Goal: Task Accomplishment & Management: Use online tool/utility

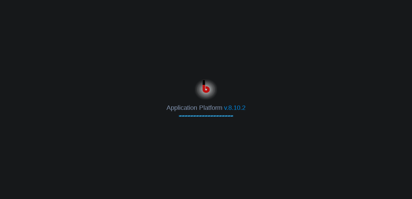
click at [258, 35] on body "Application Platform v.8.10.2" at bounding box center [206, 99] width 412 height 199
click at [198, 78] on img at bounding box center [206, 88] width 23 height 23
click at [252, 44] on body "Application Platform v.8.10.2" at bounding box center [206, 99] width 412 height 199
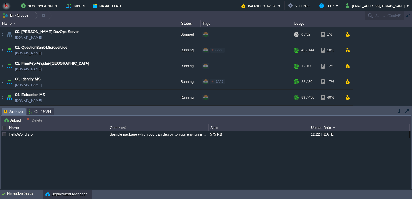
click at [401, 111] on button "button" at bounding box center [400, 110] width 5 height 5
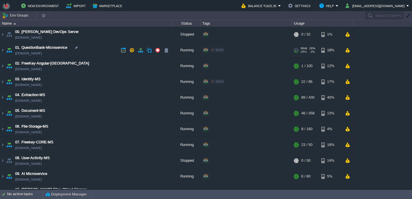
click at [108, 52] on td "01. QuestionBank-Microservice [DOMAIN_NAME]" at bounding box center [86, 50] width 172 height 16
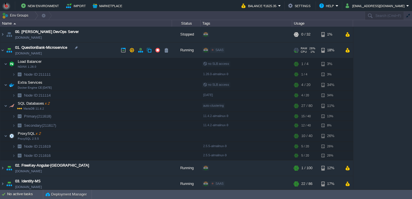
click at [97, 55] on td "01. QuestionBank-Microservice [DOMAIN_NAME]" at bounding box center [86, 50] width 172 height 16
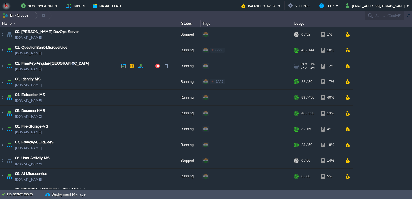
click at [97, 63] on td "02. FreeKey-Angular-Fontend [DOMAIN_NAME]" at bounding box center [86, 66] width 172 height 16
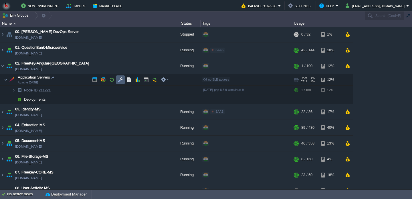
click at [119, 82] on button "button" at bounding box center [120, 79] width 5 height 5
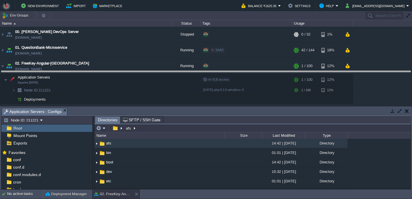
drag, startPoint x: 194, startPoint y: 111, endPoint x: 194, endPoint y: 73, distance: 38.1
click at [194, 73] on body "New Environment Import Marketplace Bonus ₹0.00 Upgrade Account Balance ₹1625.35…" at bounding box center [206, 99] width 412 height 199
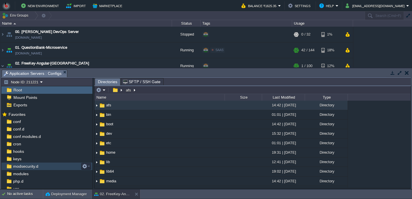
scroll to position [25, 0]
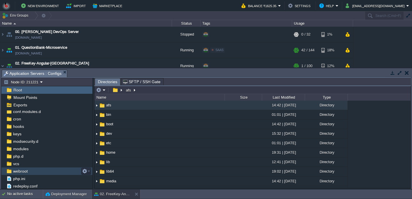
click at [40, 171] on div "webroot" at bounding box center [46, 170] width 91 height 7
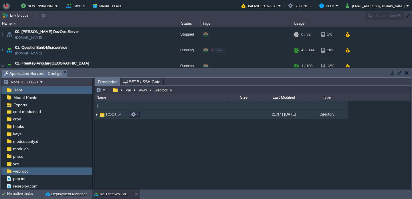
click at [145, 113] on td "ROOT" at bounding box center [160, 114] width 130 height 9
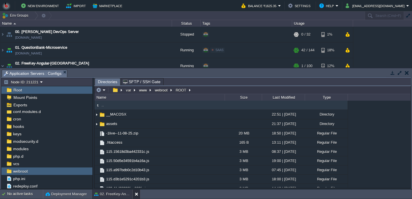
click at [137, 193] on button at bounding box center [138, 194] width 6 height 6
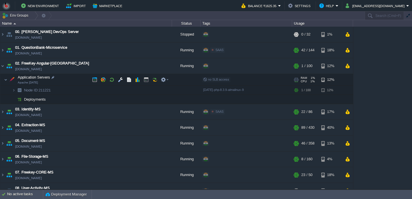
click at [99, 75] on td "Application Servers Apache [DATE]" at bounding box center [86, 80] width 172 height 12
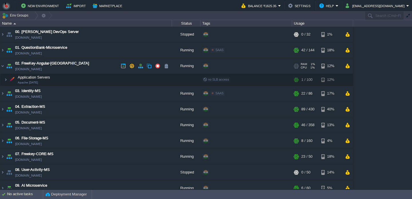
click at [93, 67] on td "02. FreeKey-Angular-Fontend [DOMAIN_NAME]" at bounding box center [86, 66] width 172 height 16
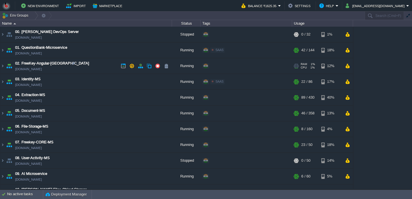
click at [97, 67] on td "02. FreeKey-Angular-Fontend [DOMAIN_NAME]" at bounding box center [86, 66] width 172 height 16
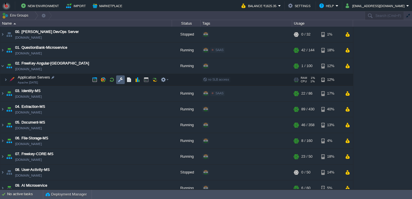
click at [122, 82] on button "button" at bounding box center [120, 79] width 5 height 5
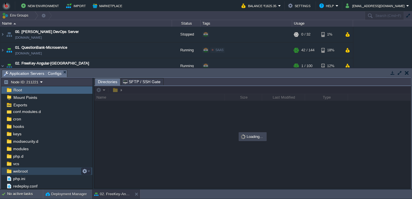
click at [32, 170] on div "webroot" at bounding box center [46, 170] width 91 height 7
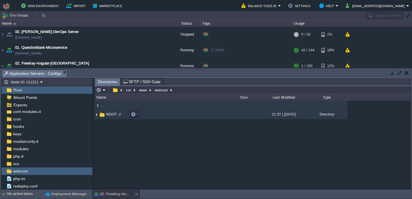
click at [151, 116] on td "ROOT" at bounding box center [160, 114] width 130 height 9
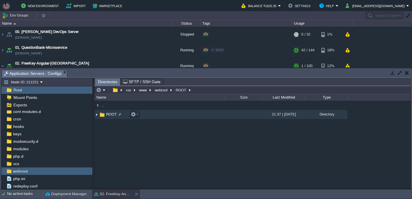
click at [151, 116] on td "ROOT" at bounding box center [160, 114] width 130 height 9
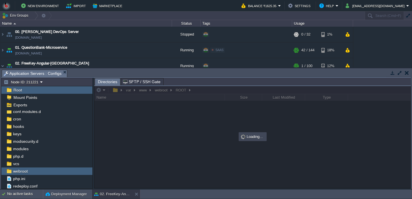
click at [111, 111] on div at bounding box center [253, 137] width 317 height 102
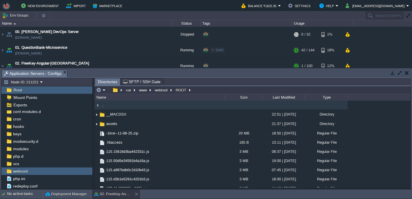
click at [103, 93] on td at bounding box center [100, 90] width 11 height 7
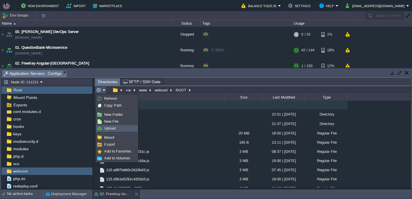
click at [107, 131] on li "Upload" at bounding box center [117, 128] width 42 height 7
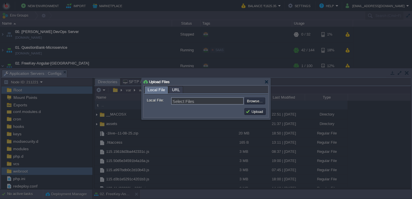
click at [250, 99] on input "file" at bounding box center [229, 100] width 72 height 7
type input "C:\fakepath\AIManagerMS.dll"
type input "AIManagerMS.dll, AIManagerMSDTO.dll"
click at [260, 113] on button "Upload" at bounding box center [255, 111] width 19 height 5
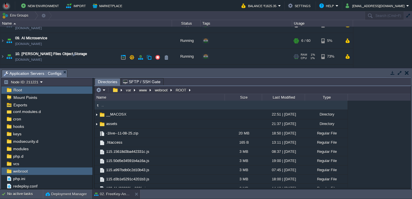
scroll to position [147, 0]
click at [106, 44] on td "09. AI Microservice [DOMAIN_NAME]" at bounding box center [86, 41] width 172 height 16
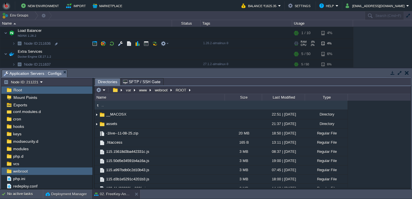
scroll to position [173, 0]
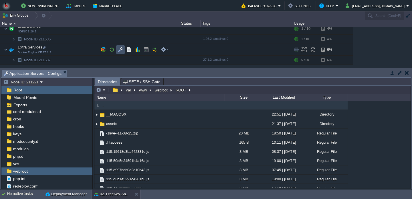
click at [119, 52] on button "button" at bounding box center [120, 49] width 5 height 5
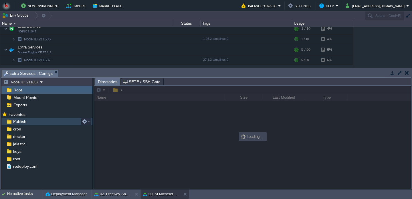
click at [58, 123] on div "Publish" at bounding box center [46, 121] width 91 height 7
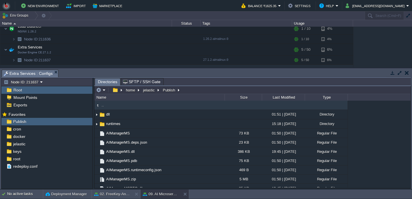
click at [106, 95] on div "Name" at bounding box center [160, 97] width 130 height 7
click at [103, 93] on td at bounding box center [100, 90] width 11 height 7
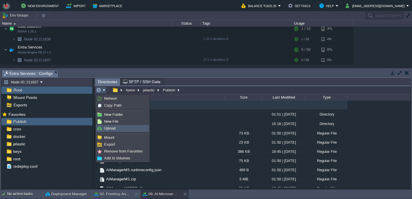
click at [108, 129] on span "Upload" at bounding box center [109, 128] width 11 height 4
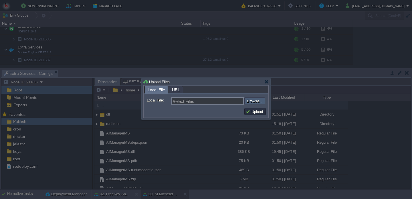
click at [253, 102] on input "file" at bounding box center [229, 100] width 72 height 7
type input "C:\fakepath\AIManagerMS.dll"
type input "AIManagerMS.dll, AIManagerMSDTO.dll"
click at [255, 111] on button "Upload" at bounding box center [255, 111] width 19 height 5
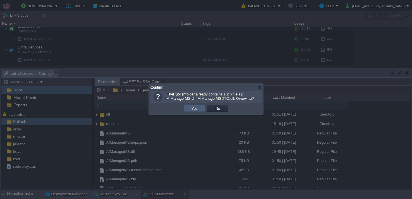
click at [196, 111] on button "Yes" at bounding box center [195, 108] width 10 height 5
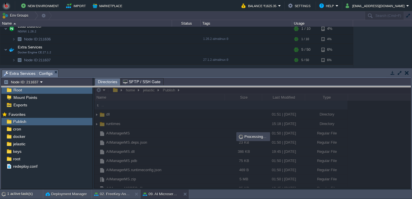
drag, startPoint x: 199, startPoint y: 75, endPoint x: 199, endPoint y: 100, distance: 25.2
click at [199, 100] on body "New Environment Import Marketplace Bonus ₹0.00 Upgrade Account Balance ₹1625.35…" at bounding box center [206, 99] width 412 height 199
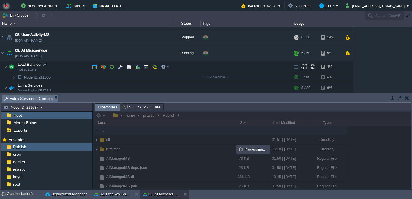
scroll to position [135, 0]
click at [90, 52] on td "09. AI Microservice [DOMAIN_NAME]" at bounding box center [86, 53] width 172 height 16
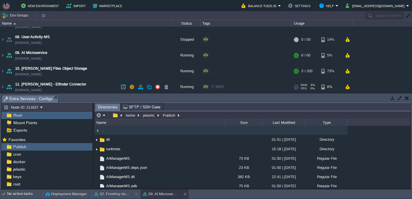
scroll to position [129, 0]
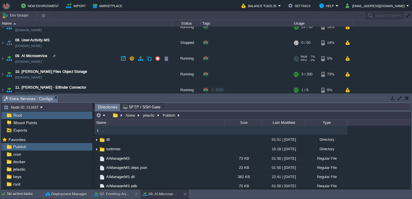
click at [89, 59] on td "09. AI Microservice [DOMAIN_NAME]" at bounding box center [86, 59] width 172 height 16
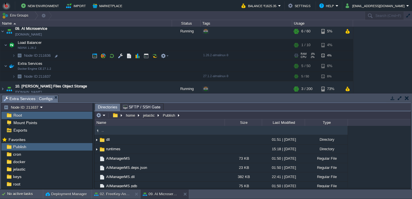
scroll to position [159, 0]
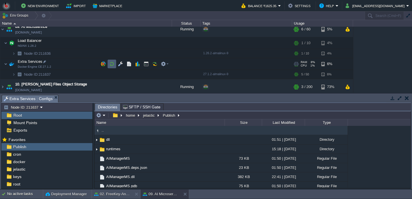
click at [116, 62] on td at bounding box center [112, 64] width 9 height 9
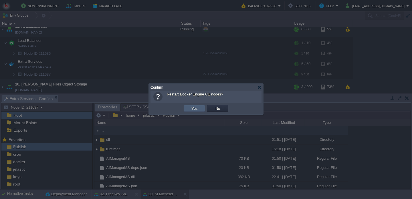
click at [190, 109] on td "Yes" at bounding box center [194, 108] width 21 height 7
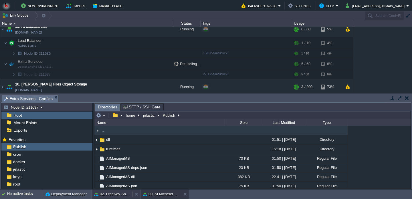
click at [116, 192] on button "02. FreeKey-Angular-[GEOGRAPHIC_DATA]" at bounding box center [112, 194] width 36 height 6
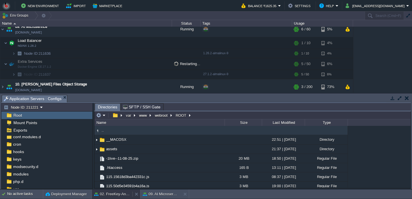
scroll to position [25, 0]
click at [103, 118] on em at bounding box center [100, 115] width 9 height 5
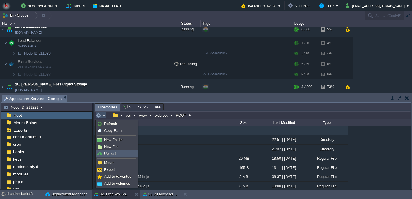
click at [109, 156] on span "Upload" at bounding box center [109, 153] width 11 height 4
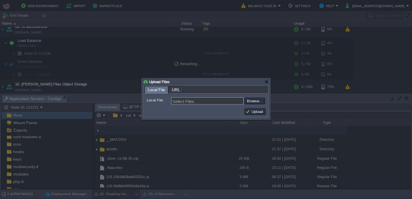
click at [256, 105] on form "Local File: Select Files Browse... Comment:" at bounding box center [206, 99] width 124 height 11
click at [253, 100] on input "file" at bounding box center [229, 100] width 72 height 7
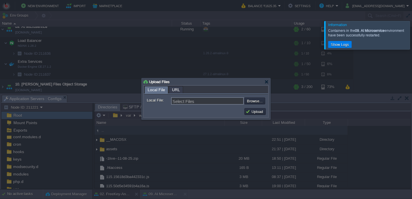
type input "C:\fakepath\Archive.zip"
type input "Archive.zip"
click at [249, 111] on button "Upload" at bounding box center [255, 111] width 19 height 5
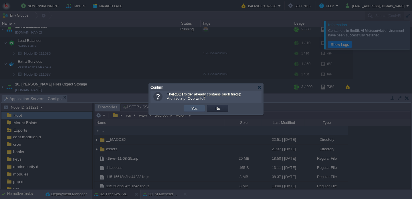
click at [197, 110] on button "Yes" at bounding box center [195, 108] width 10 height 5
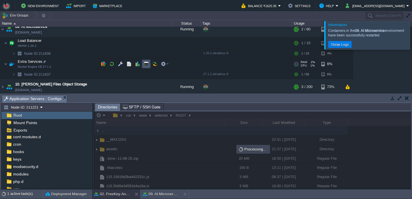
click at [146, 66] on button "button" at bounding box center [146, 63] width 5 height 5
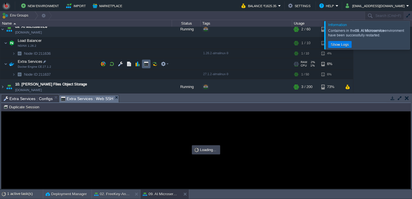
scroll to position [153, 0]
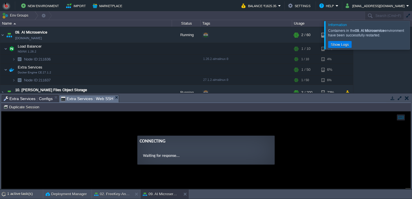
type input "#000000"
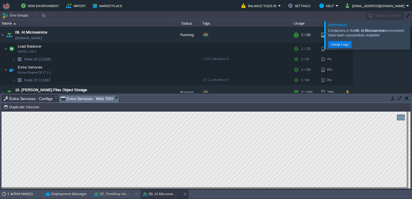
click at [41, 99] on span "Extra Services : Configs" at bounding box center [28, 98] width 49 height 7
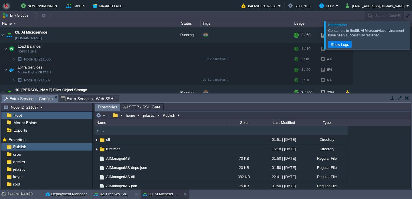
type input "/home/jelastic/Publish"
click at [190, 114] on input "/home/jelastic/Publish" at bounding box center [253, 115] width 317 height 8
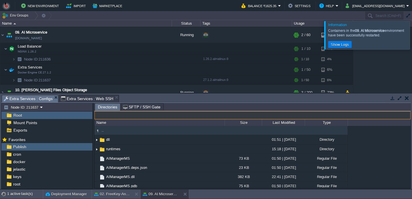
click at [94, 97] on span "Extra Services : Web SSH" at bounding box center [87, 98] width 53 height 7
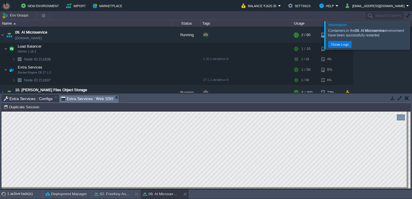
scroll to position [3, 0]
click at [121, 196] on button "02. FreeKey-Angular-[GEOGRAPHIC_DATA]" at bounding box center [112, 194] width 36 height 6
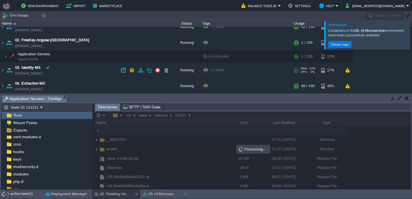
scroll to position [24, 0]
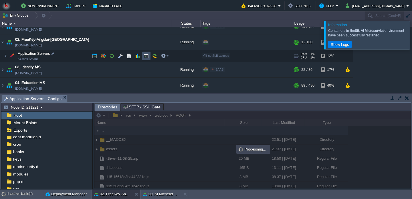
click at [146, 58] on button "button" at bounding box center [146, 55] width 5 height 5
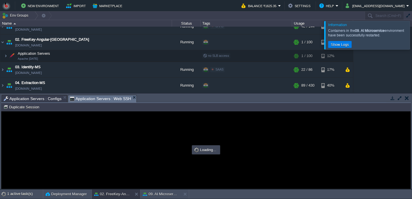
click at [42, 99] on span "Application Servers : Configs" at bounding box center [33, 98] width 58 height 7
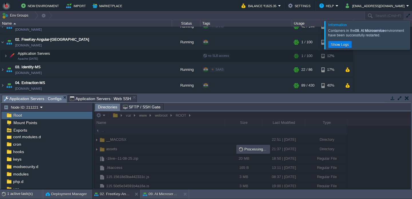
scroll to position [0, 0]
click at [86, 97] on span "Application Servers : Web SSH" at bounding box center [101, 98] width 62 height 7
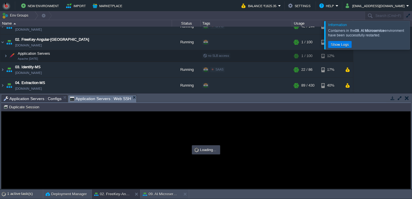
type input "#000000"
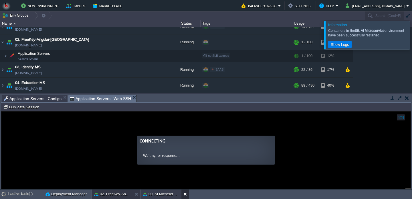
click at [184, 194] on button at bounding box center [187, 194] width 6 height 6
click at [46, 101] on span "Application Servers : Configs" at bounding box center [33, 98] width 58 height 7
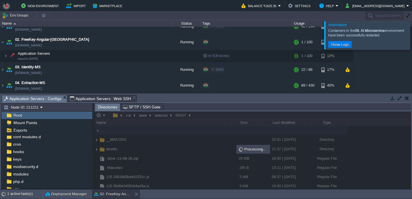
scroll to position [25, 0]
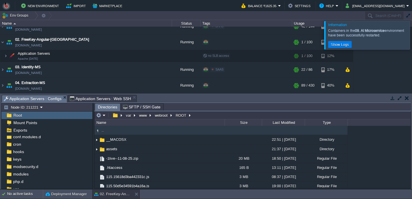
type input "/var/www/webroot/ROOT"
click at [216, 116] on input "/var/www/webroot/ROOT" at bounding box center [253, 115] width 317 height 8
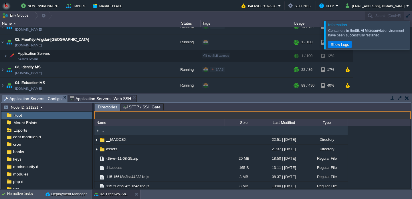
click at [115, 97] on span "Application Servers : Web SSH" at bounding box center [101, 98] width 62 height 7
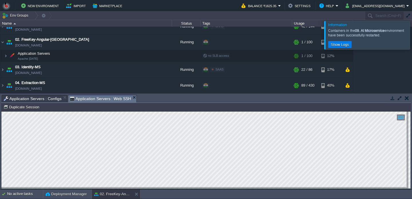
scroll to position [3, 0]
